Goal: Task Accomplishment & Management: Use online tool/utility

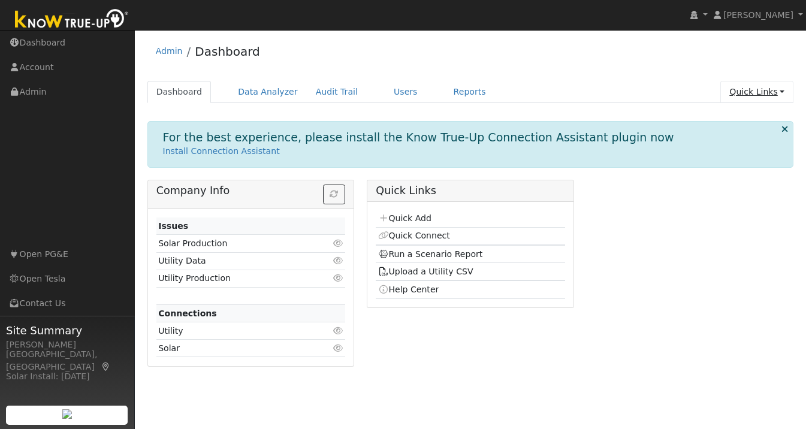
click at [765, 96] on link "Quick Links" at bounding box center [756, 92] width 73 height 22
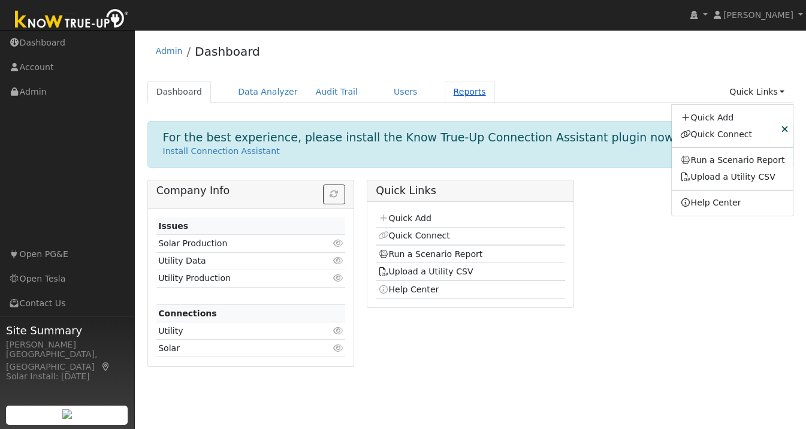
click at [457, 91] on link "Reports" at bounding box center [470, 92] width 50 height 22
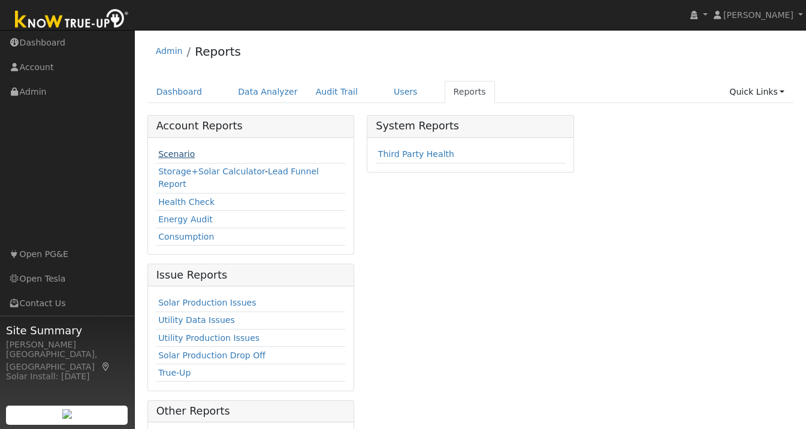
click at [184, 152] on link "Scenario" at bounding box center [176, 154] width 37 height 10
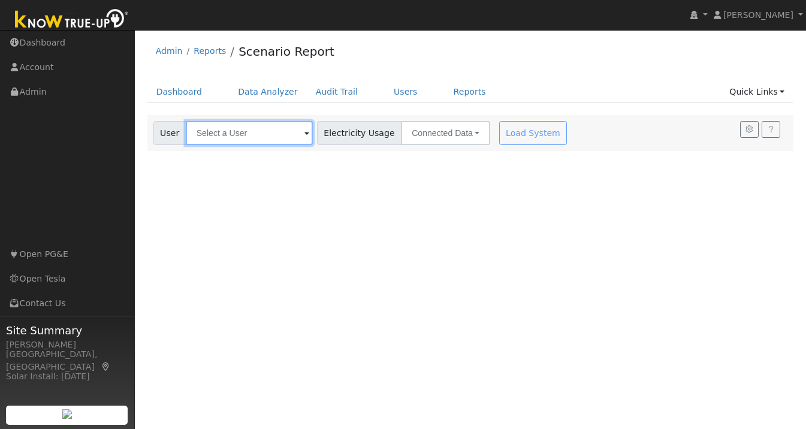
click at [243, 137] on input "text" at bounding box center [249, 133] width 127 height 24
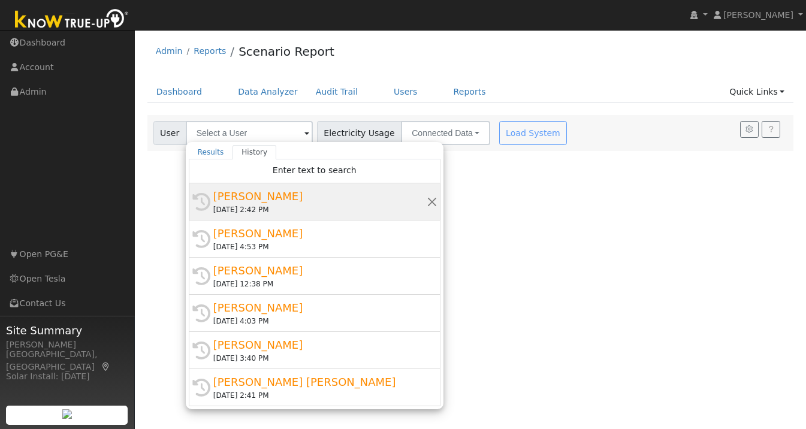
click at [242, 201] on div "[PERSON_NAME]" at bounding box center [319, 196] width 213 height 16
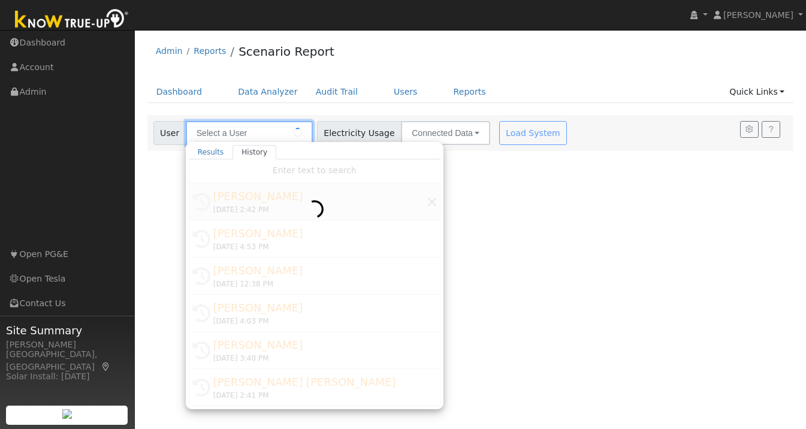
type input "[PERSON_NAME]"
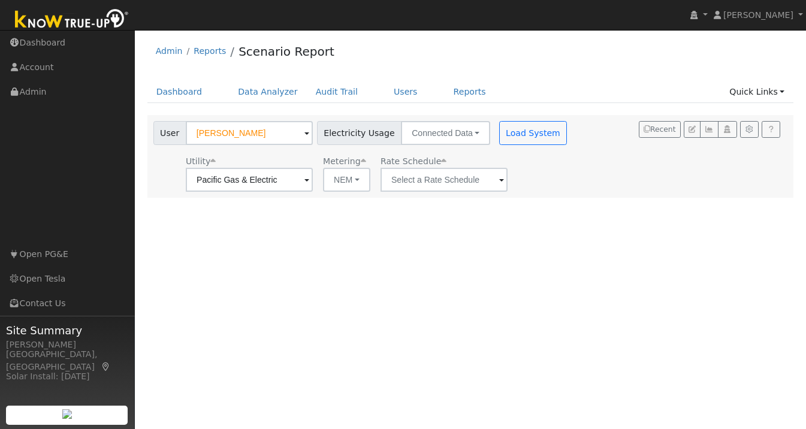
click at [499, 185] on span at bounding box center [501, 181] width 5 height 14
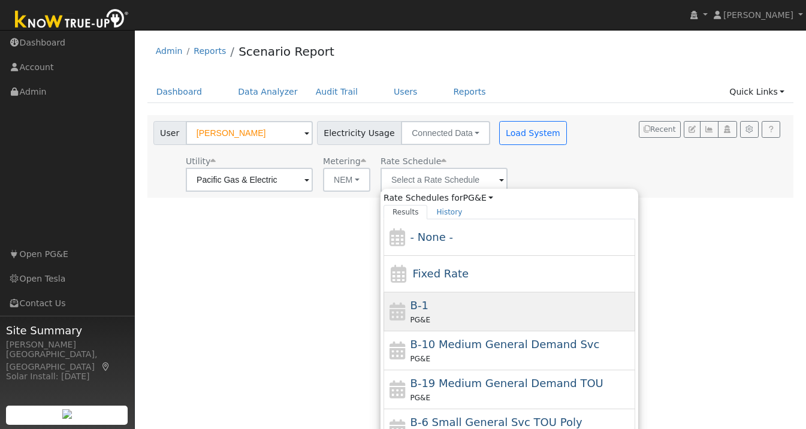
scroll to position [209, 0]
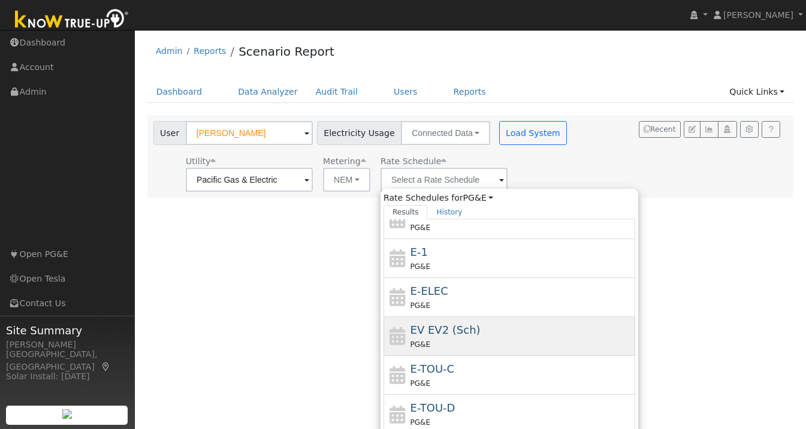
click at [432, 331] on span "EV EV2 (Sch)" at bounding box center [446, 330] width 70 height 13
type input "EV EV2 (Sch)"
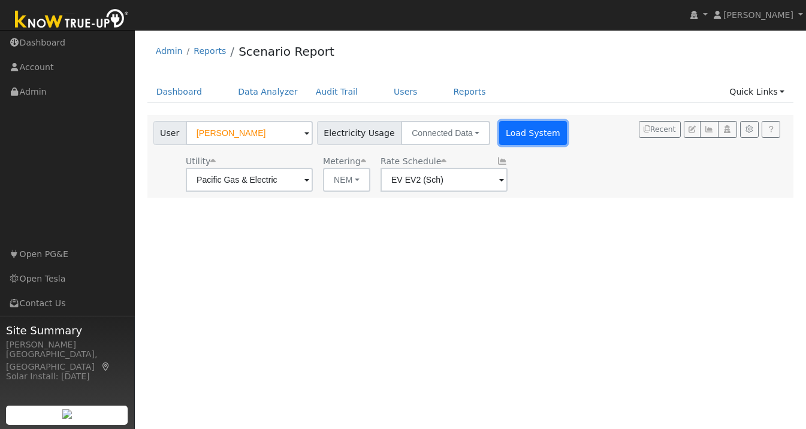
click at [515, 134] on button "Load System" at bounding box center [533, 133] width 68 height 24
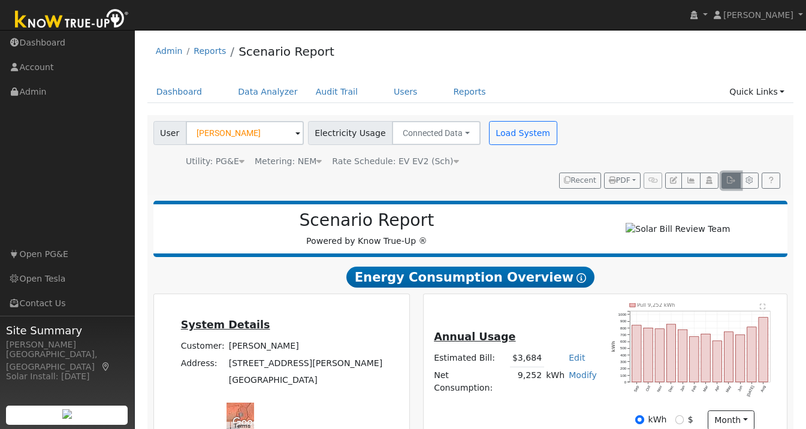
click at [730, 173] on button "button" at bounding box center [731, 181] width 19 height 17
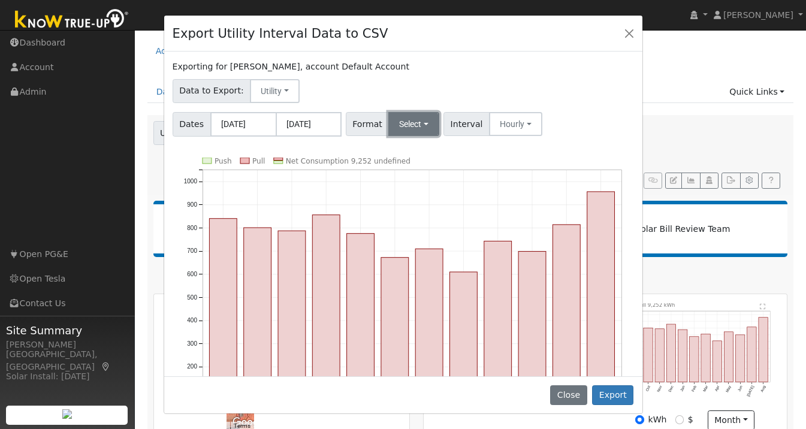
click at [423, 128] on button "Select" at bounding box center [413, 124] width 51 height 24
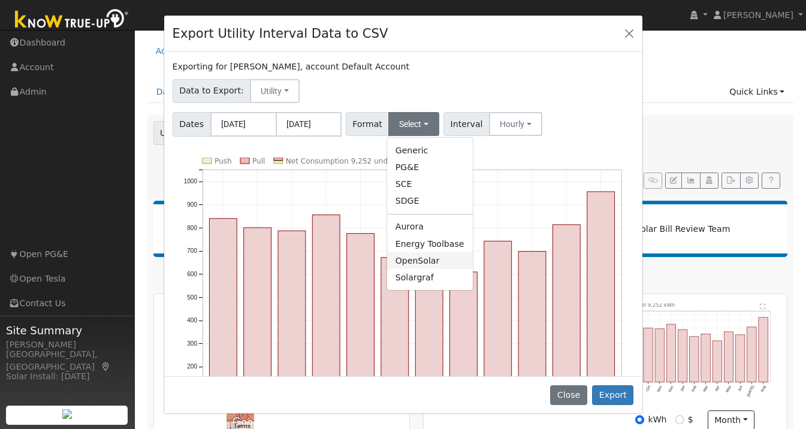
click at [423, 263] on link "OpenSolar" at bounding box center [430, 260] width 86 height 17
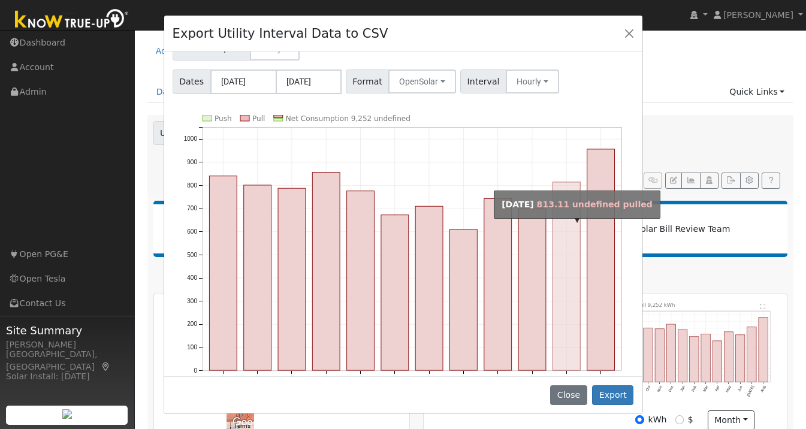
scroll to position [79, 0]
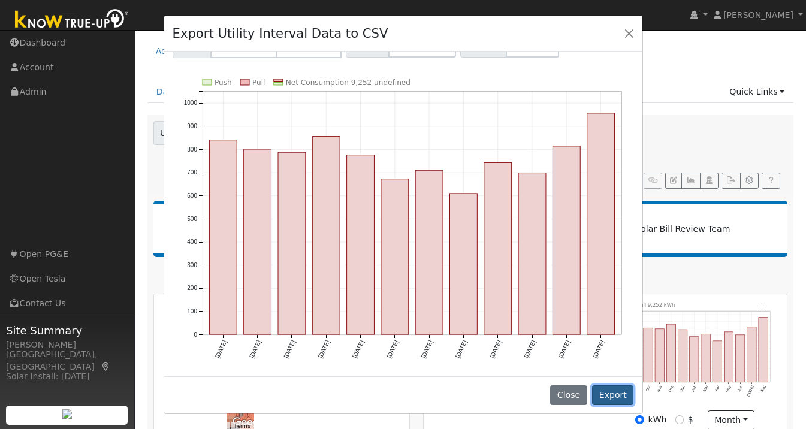
click at [613, 396] on button "Export" at bounding box center [612, 395] width 41 height 20
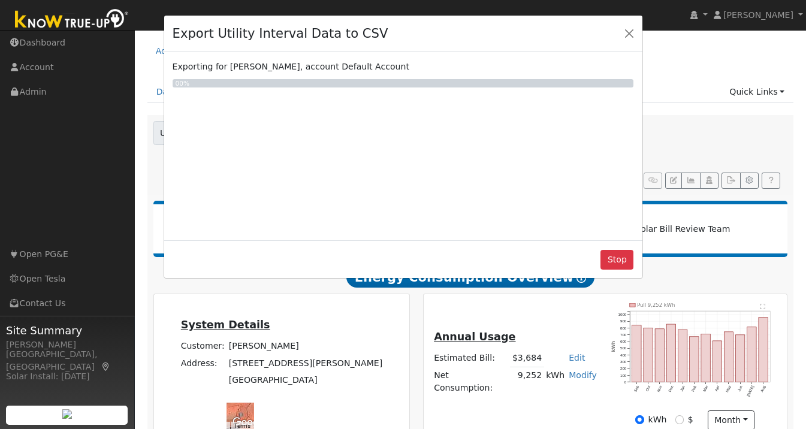
scroll to position [0, 0]
